Goal: Find specific page/section: Find specific page/section

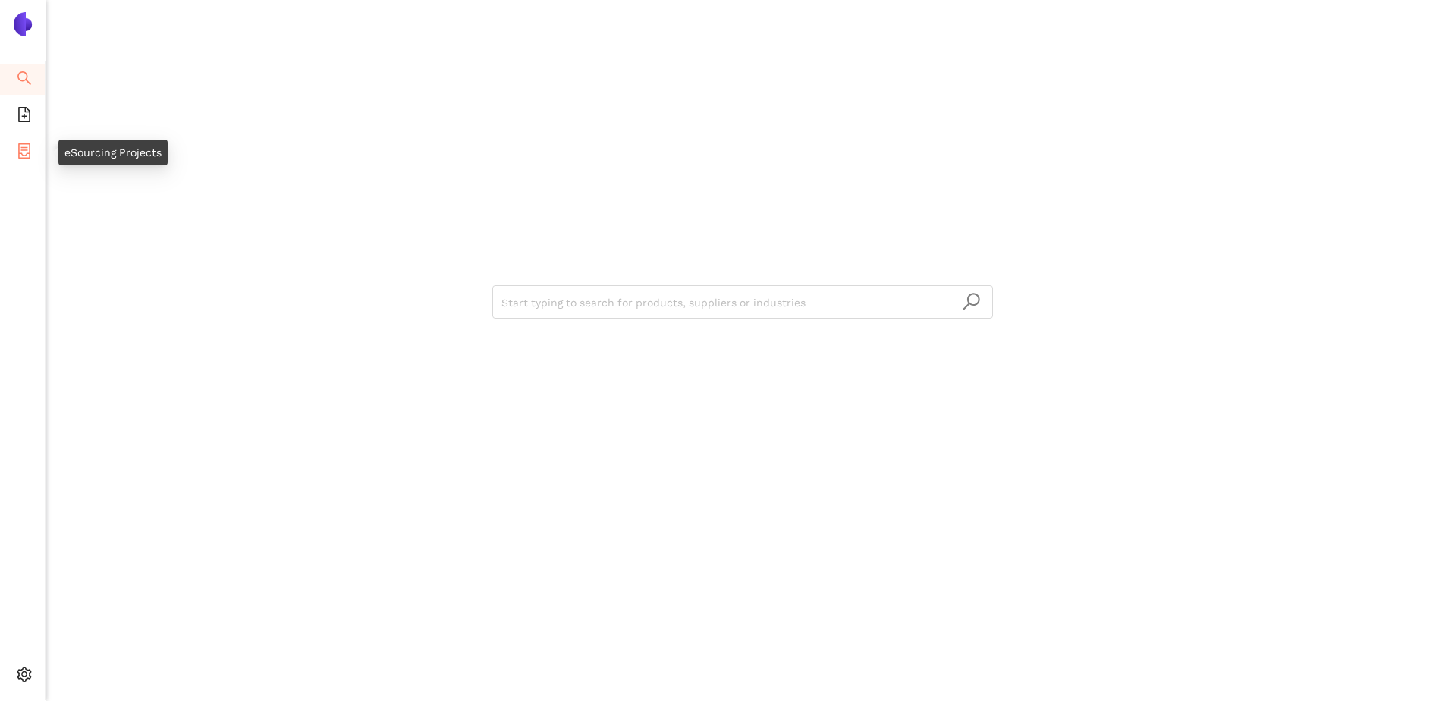
click at [24, 149] on icon "container" at bounding box center [24, 150] width 12 height 15
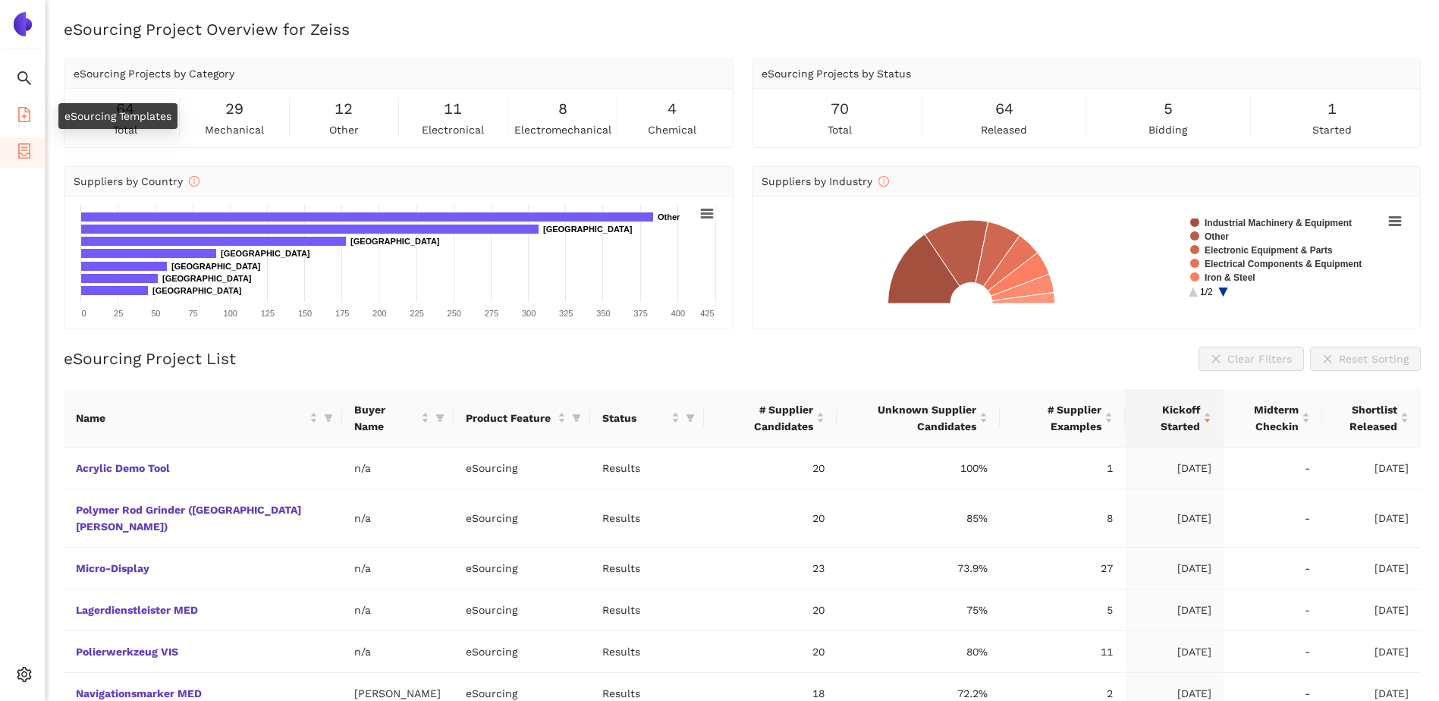
click at [27, 118] on icon "file-add" at bounding box center [24, 114] width 15 height 15
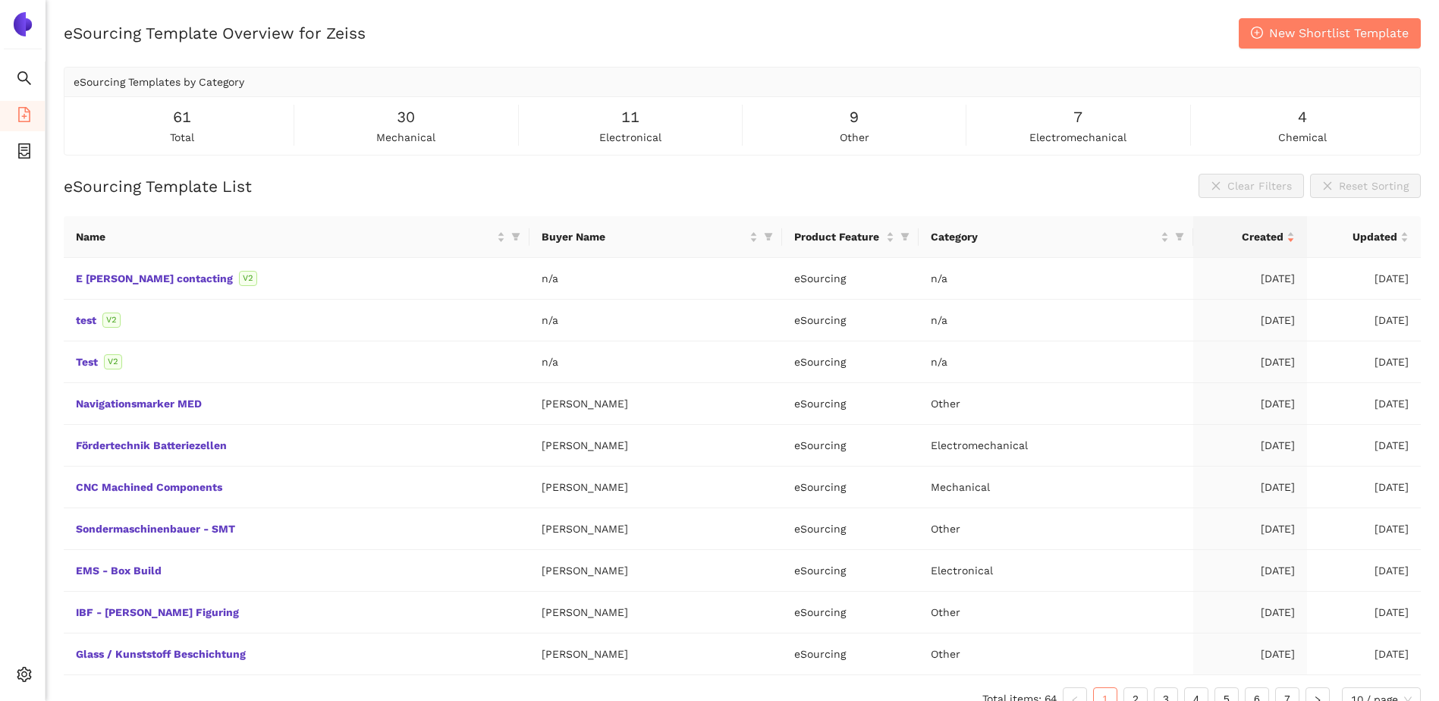
click at [19, 223] on ul "Search eSourcing Templates eSourcing Projects Settings" at bounding box center [23, 380] width 46 height 639
click at [23, 146] on icon "container" at bounding box center [24, 150] width 15 height 15
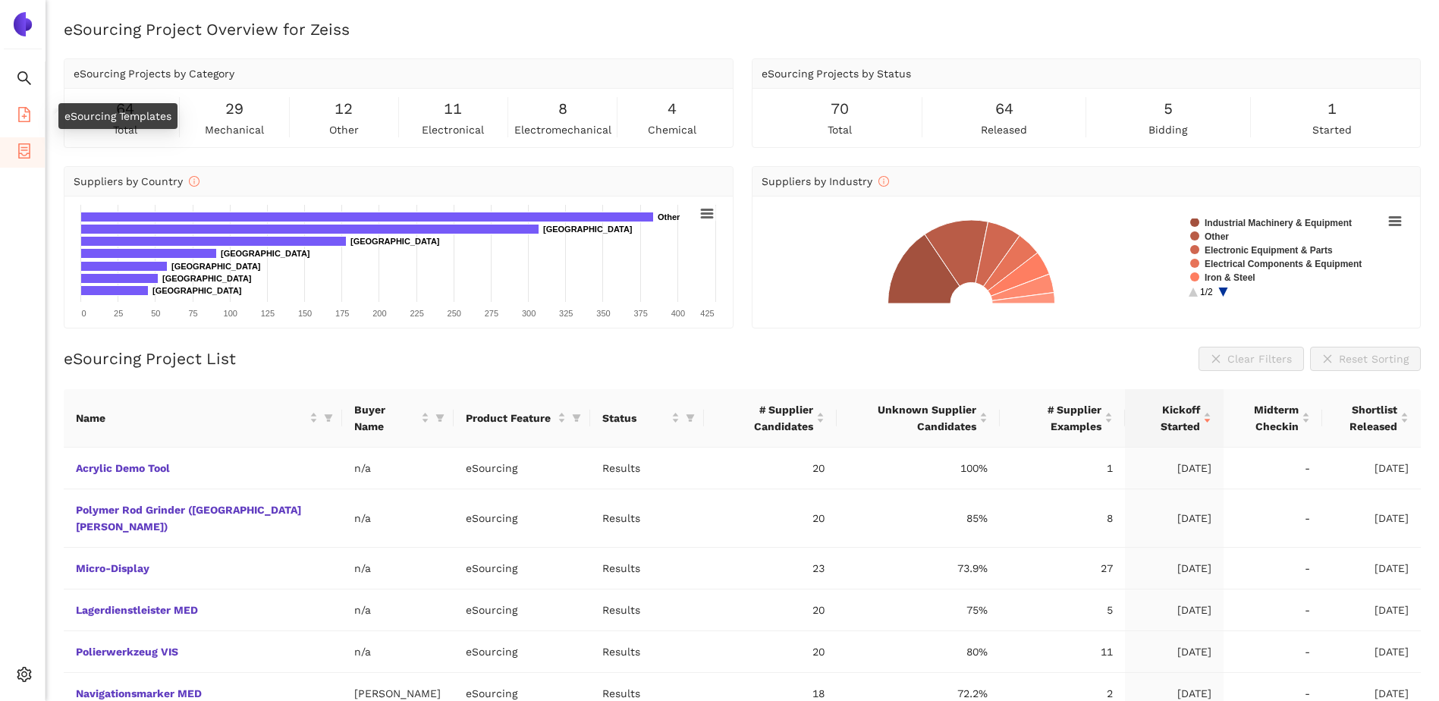
click at [23, 113] on icon "file-add" at bounding box center [24, 114] width 15 height 15
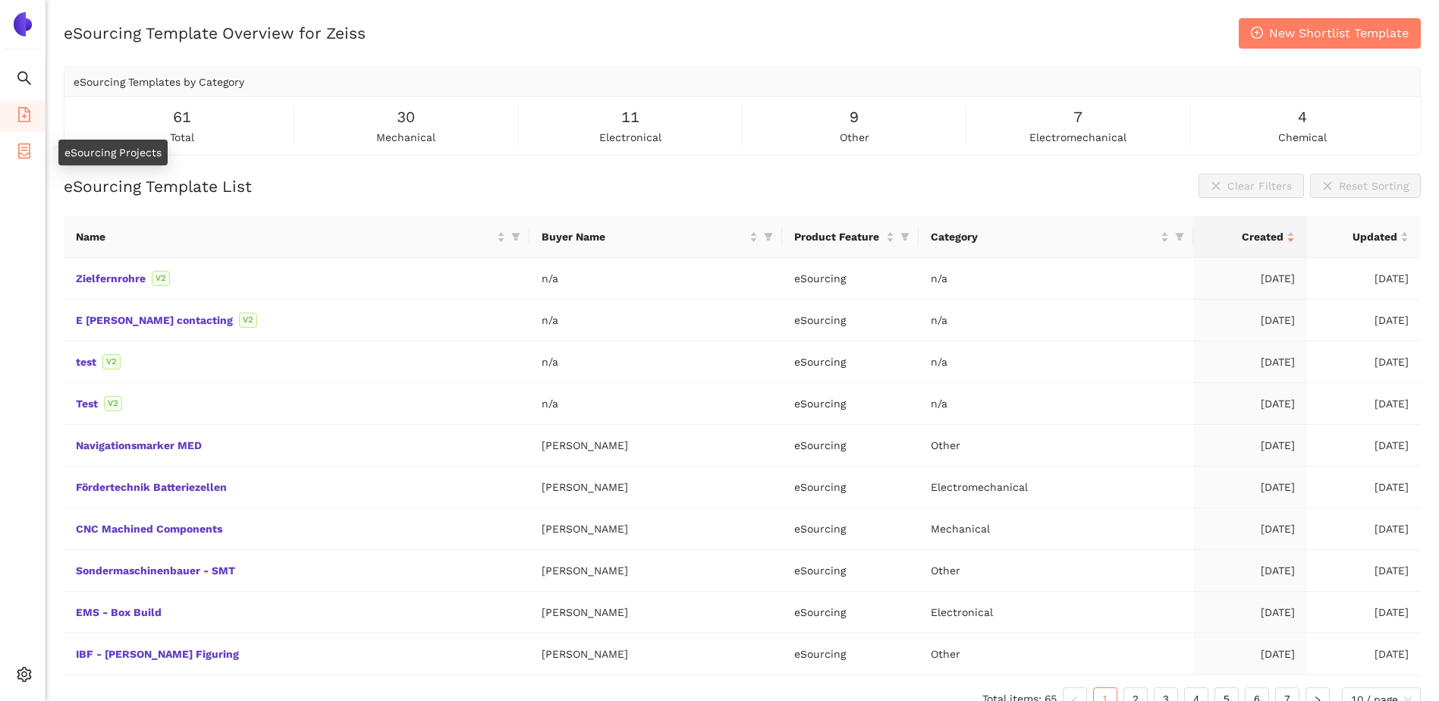
click at [20, 146] on icon "container" at bounding box center [24, 150] width 15 height 15
